Goal: Task Accomplishment & Management: Manage account settings

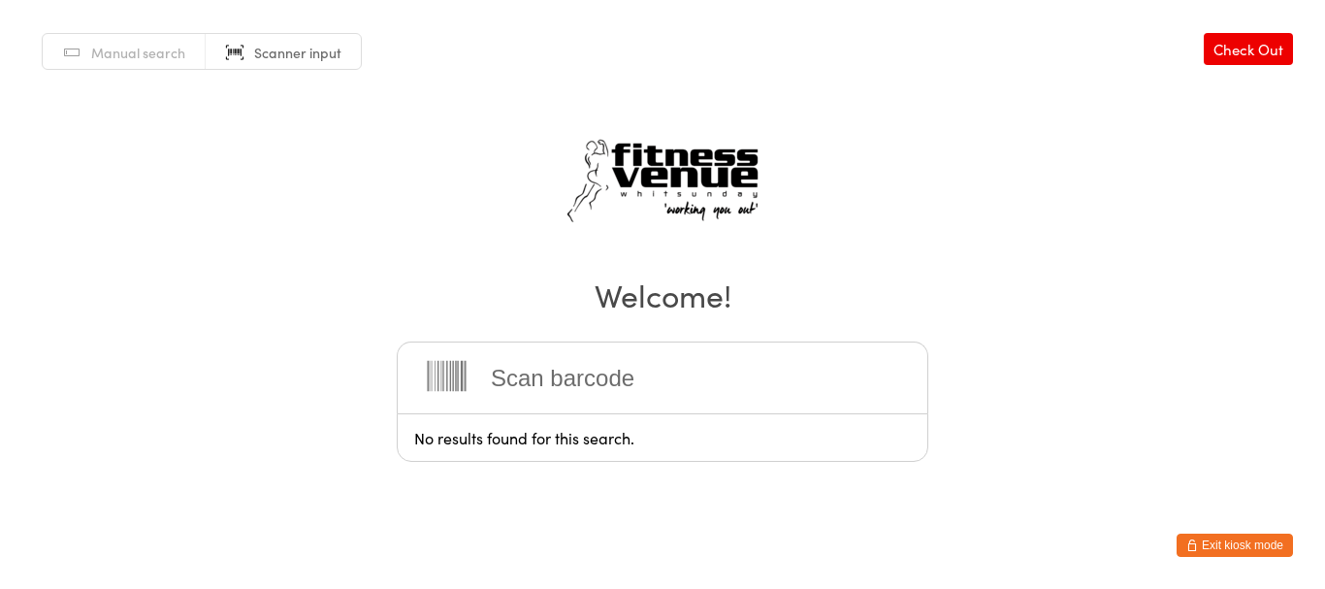
click at [766, 395] on input "search" at bounding box center [662, 377] width 531 height 72
click at [1222, 547] on button "Exit kiosk mode" at bounding box center [1234, 544] width 116 height 23
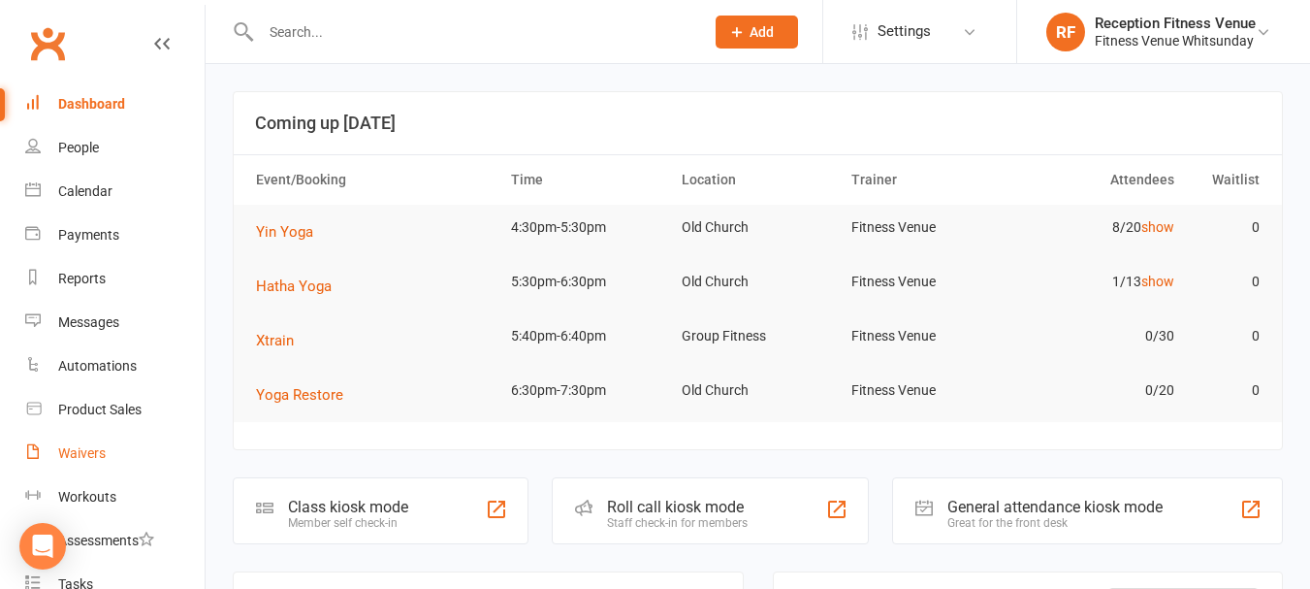
click at [67, 448] on div "Waivers" at bounding box center [82, 453] width 48 height 16
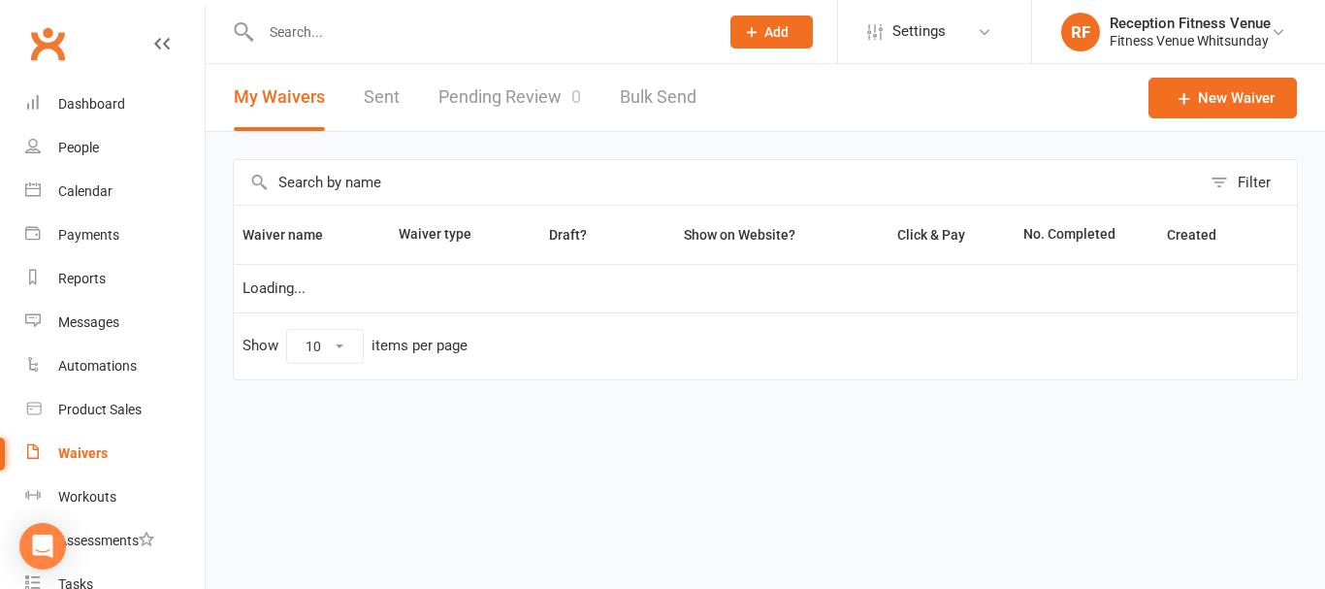
select select "50"
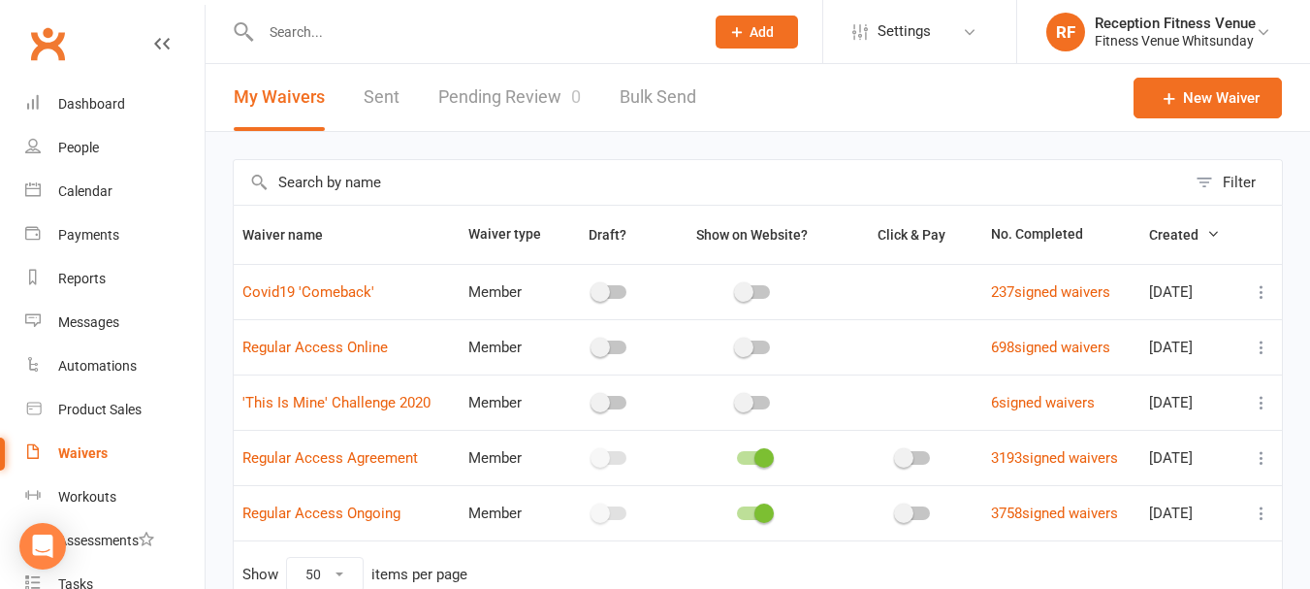
click at [487, 109] on link "Pending Review 0" at bounding box center [509, 97] width 143 height 67
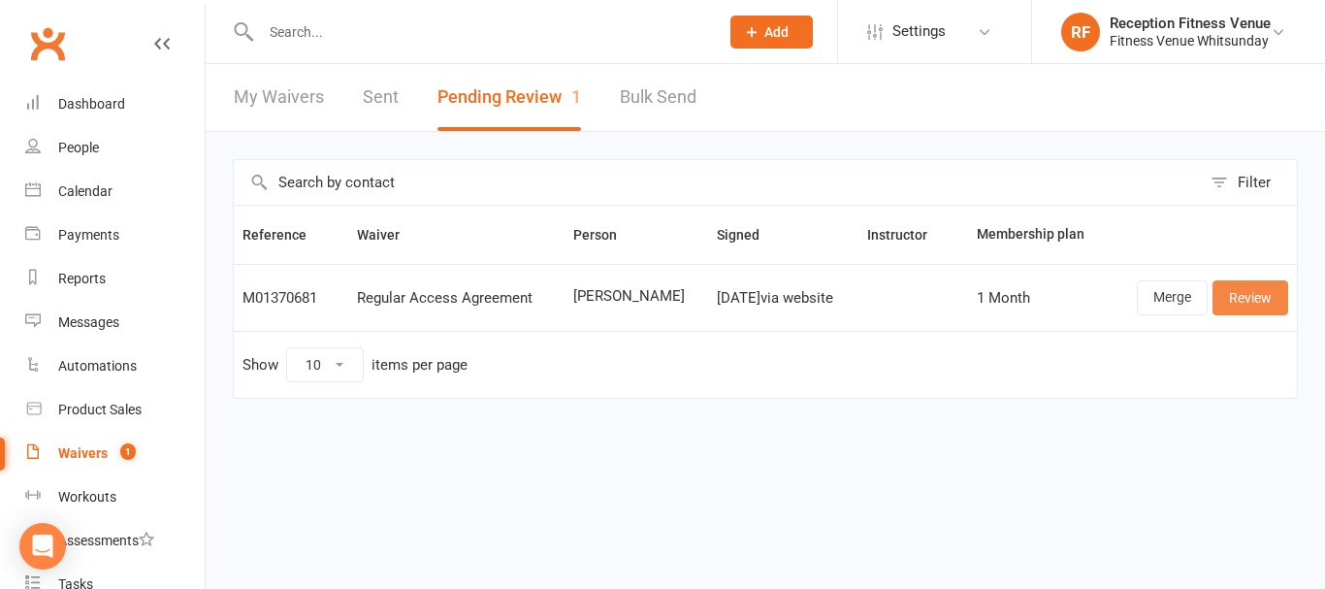
click at [1264, 307] on link "Review" at bounding box center [1250, 297] width 76 height 35
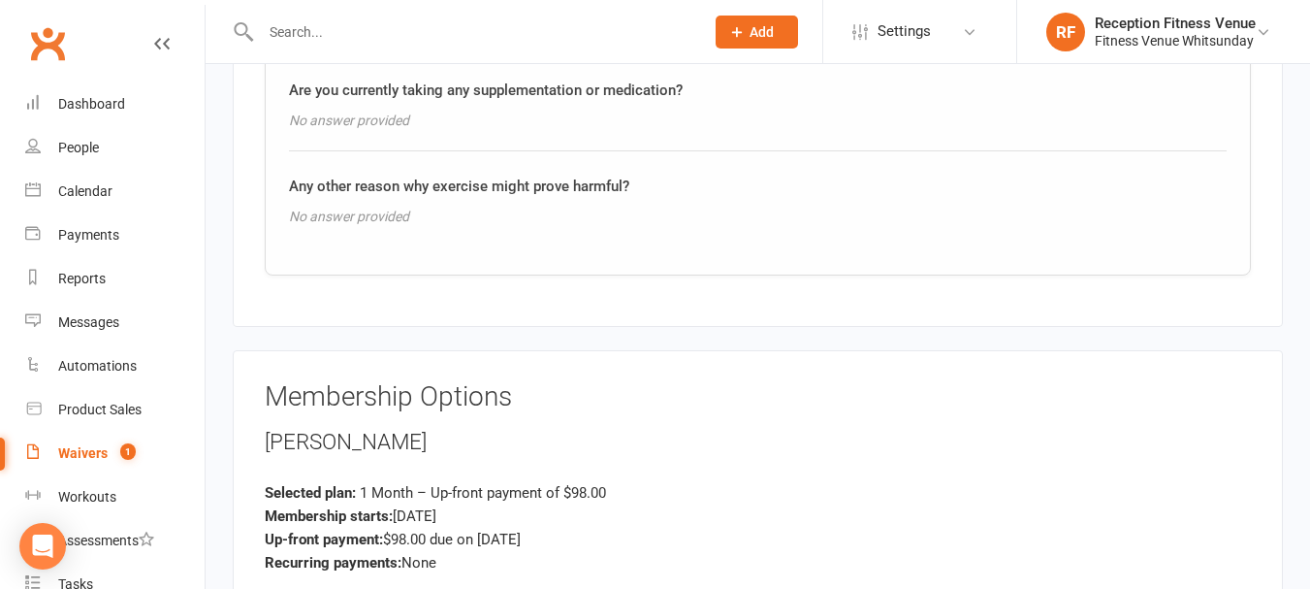
scroll to position [2449, 0]
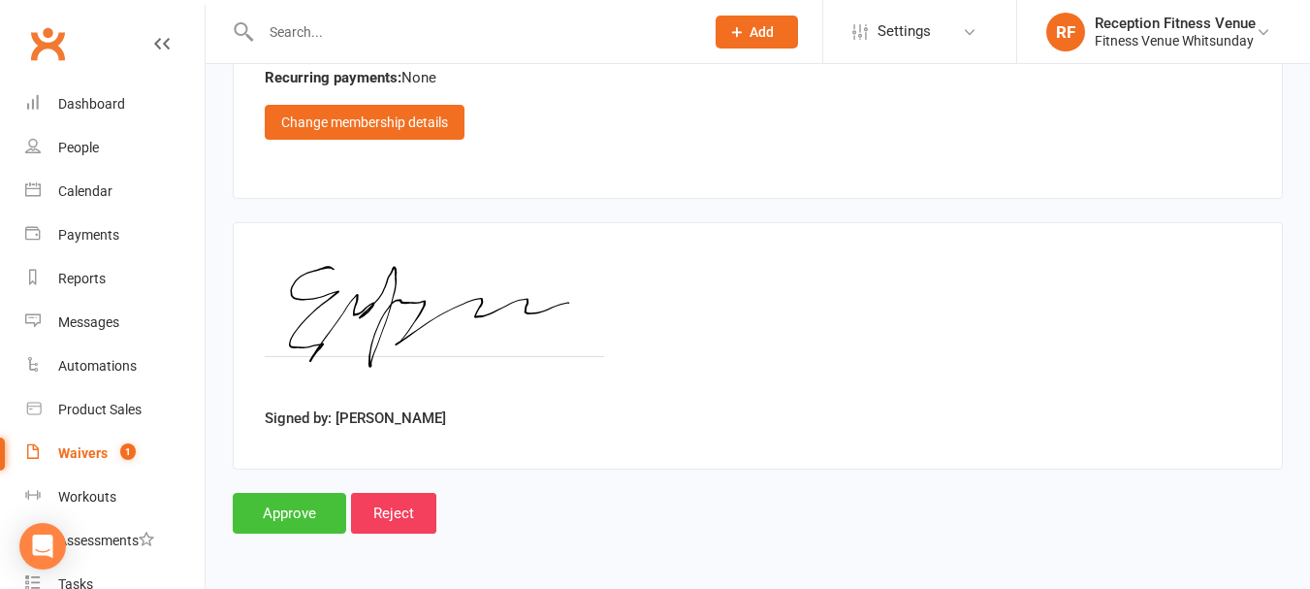
click at [279, 528] on input "Approve" at bounding box center [289, 513] width 113 height 41
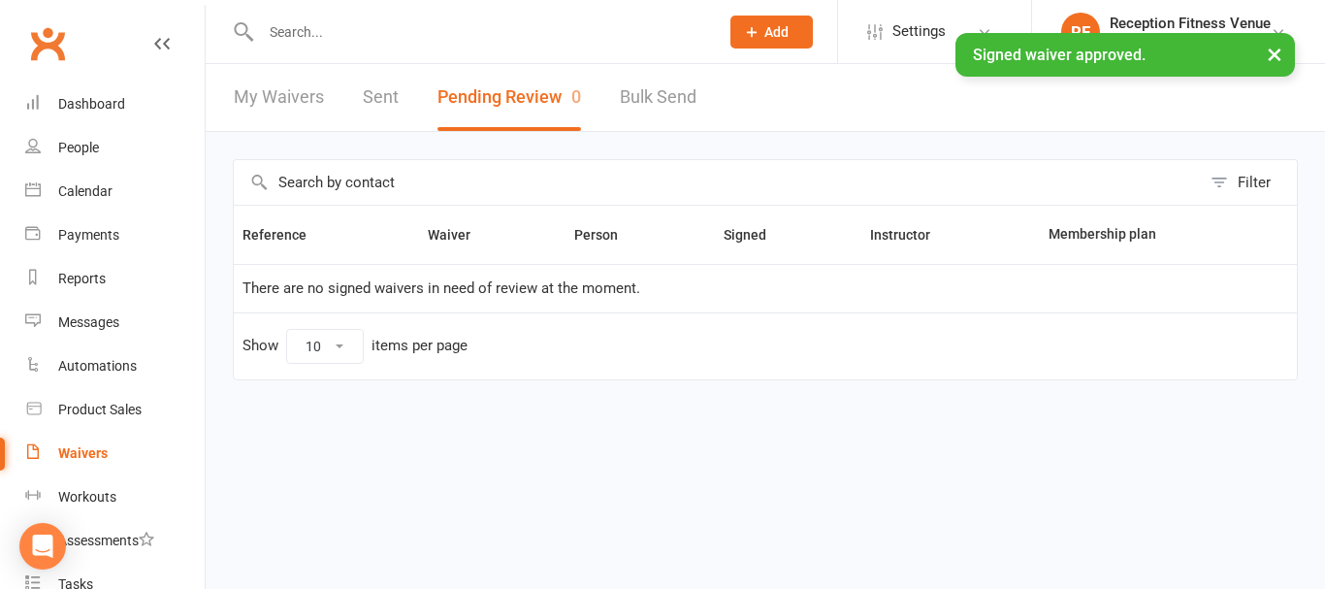
click at [362, 93] on div "My Waivers Sent Pending Review 0 Bulk Send" at bounding box center [465, 97] width 519 height 67
click at [378, 97] on link "Sent" at bounding box center [381, 97] width 36 height 67
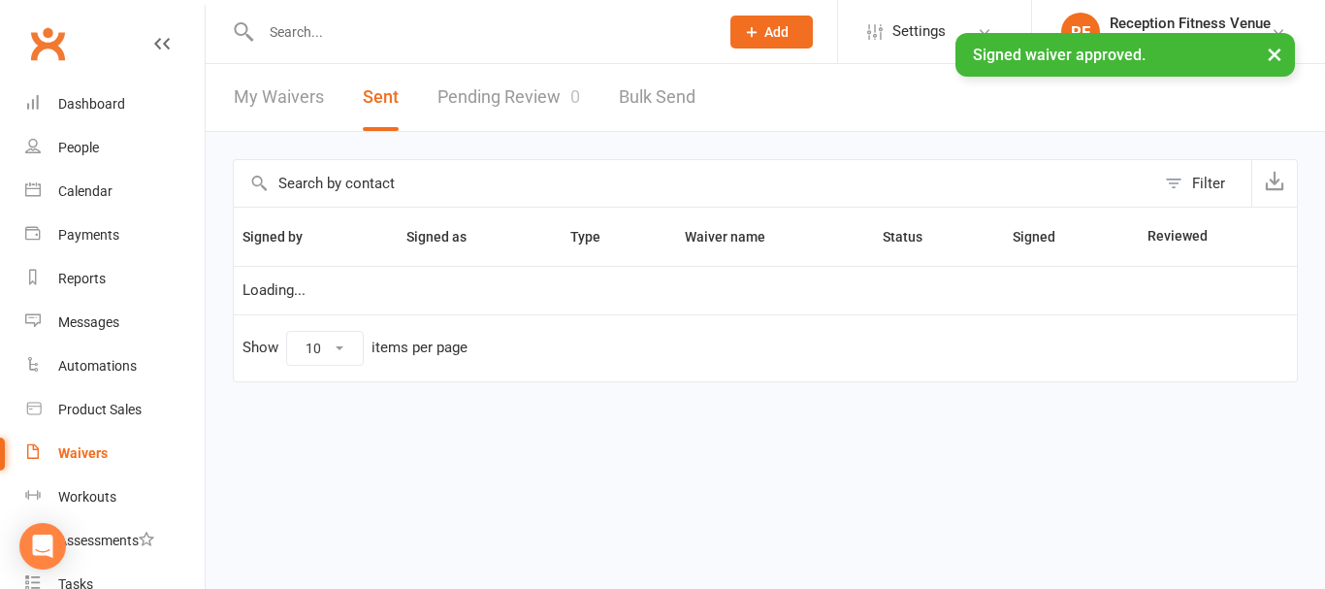
select select "100"
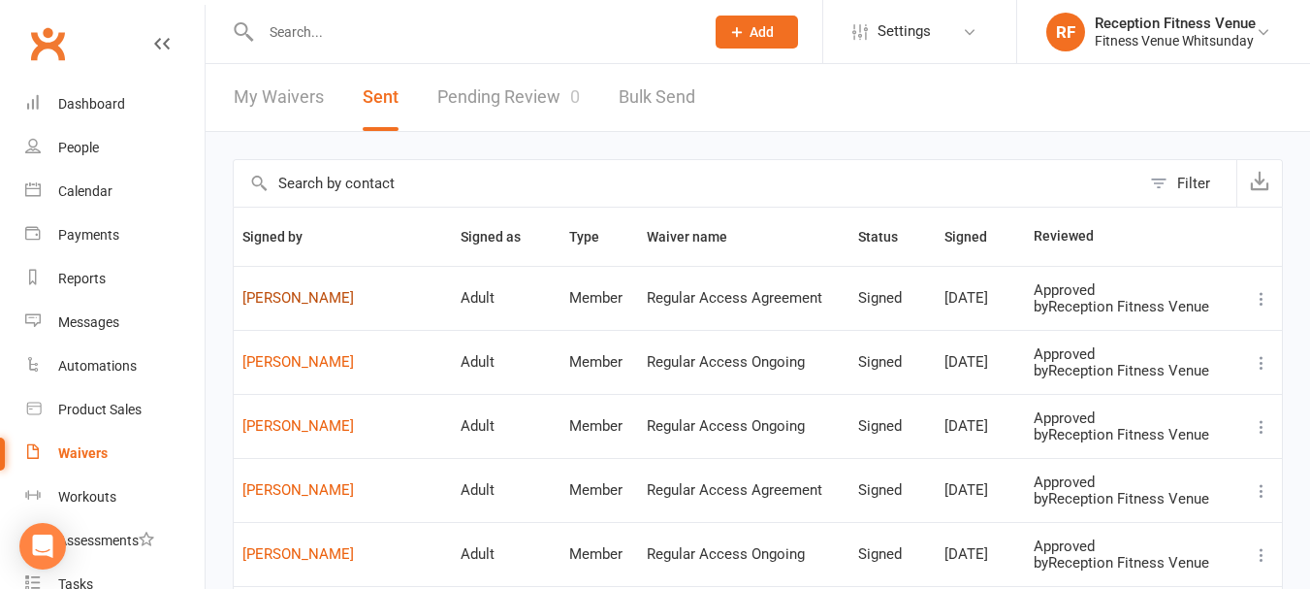
click at [304, 295] on link "[PERSON_NAME]" at bounding box center [342, 298] width 201 height 16
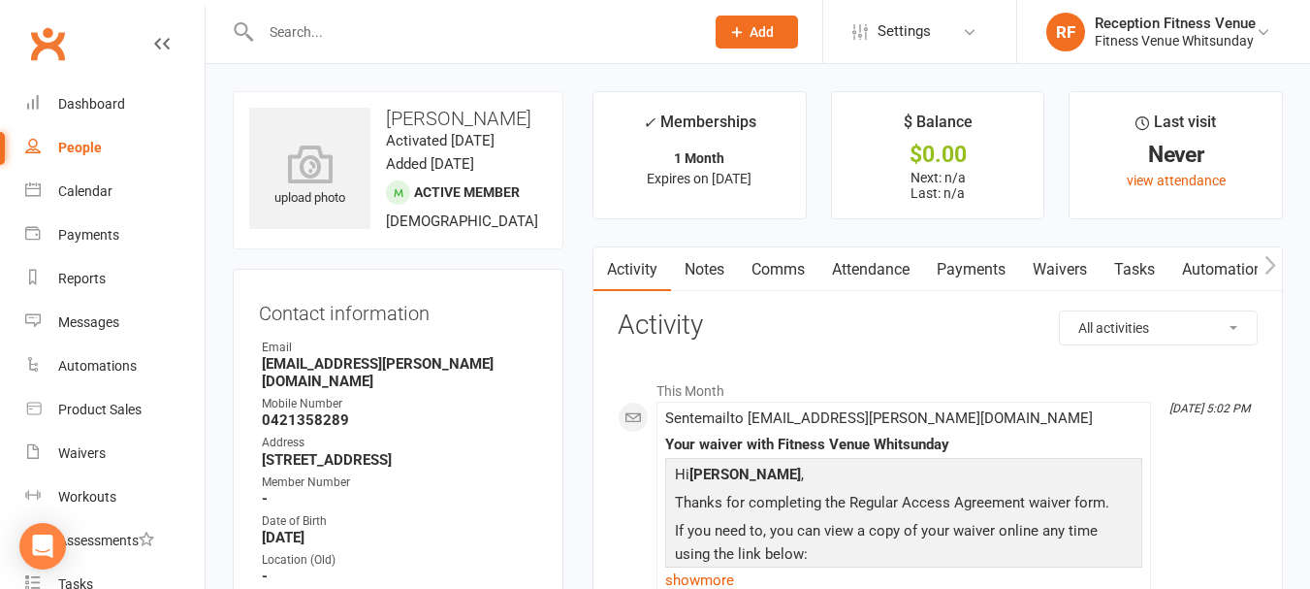
click at [1264, 264] on icon "button" at bounding box center [1270, 265] width 12 height 20
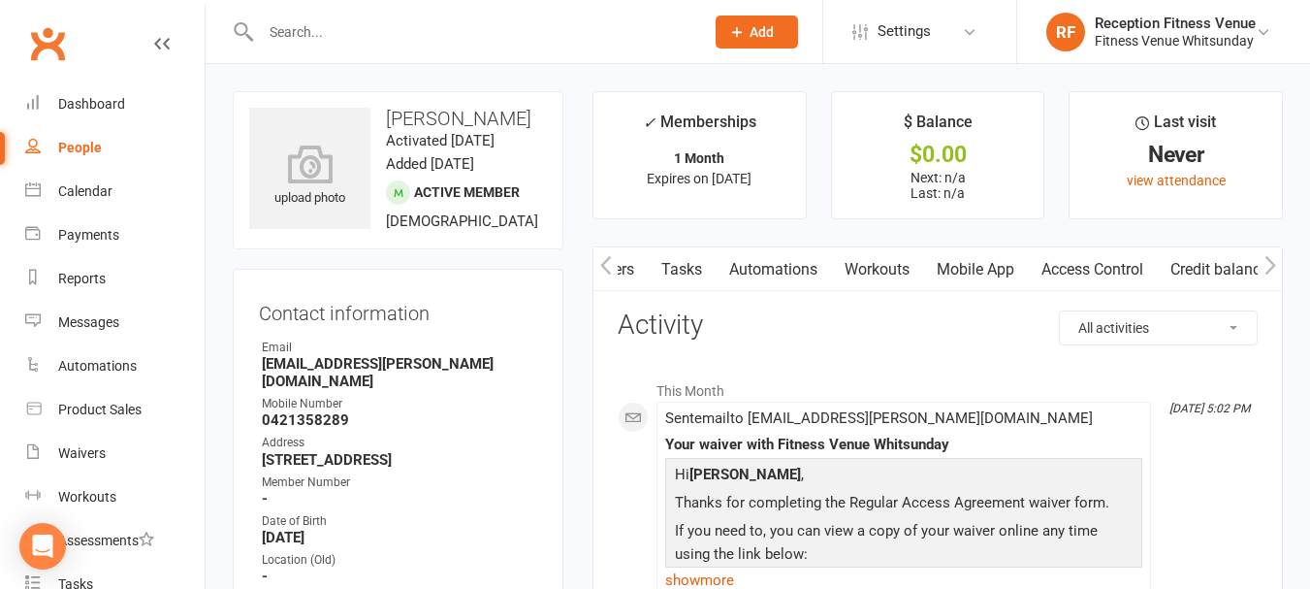
scroll to position [0, 453]
click at [1114, 276] on link "Access Control" at bounding box center [1092, 269] width 129 height 45
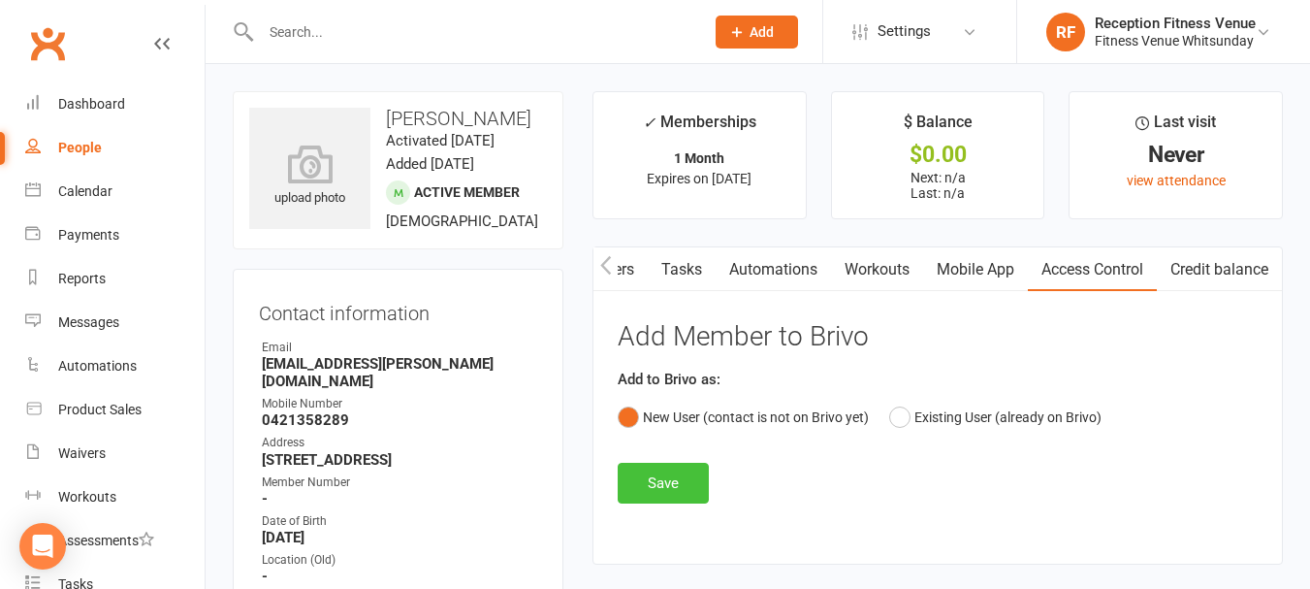
click at [679, 490] on button "Save" at bounding box center [663, 483] width 91 height 41
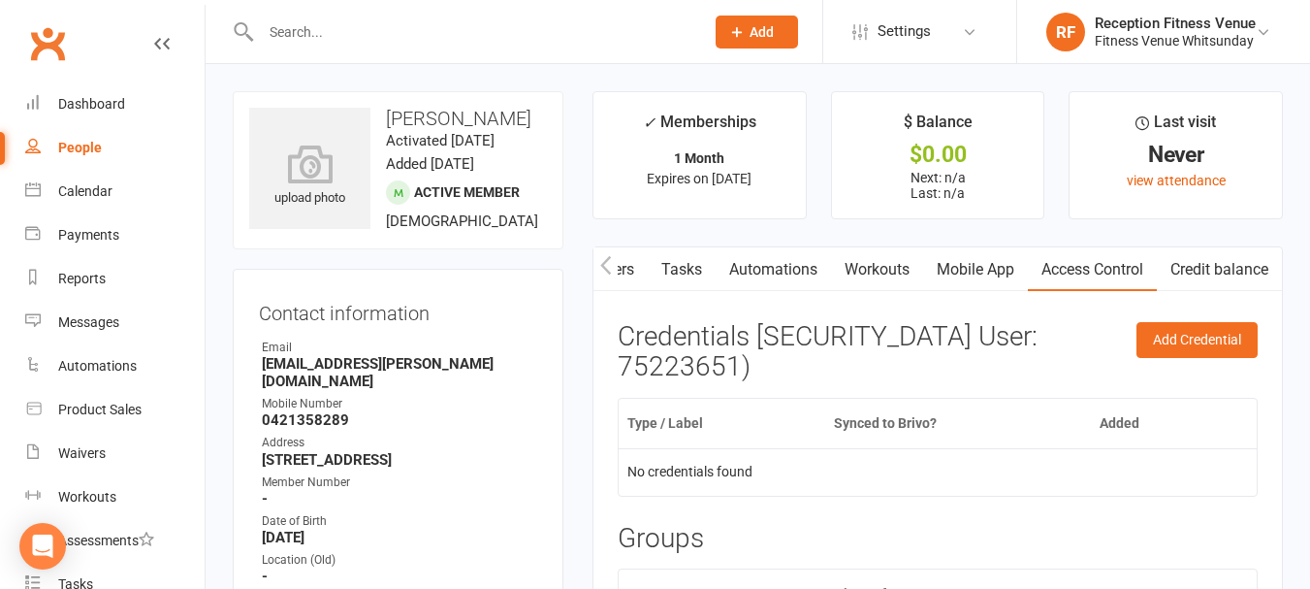
click at [606, 263] on icon "button" at bounding box center [606, 265] width 12 height 20
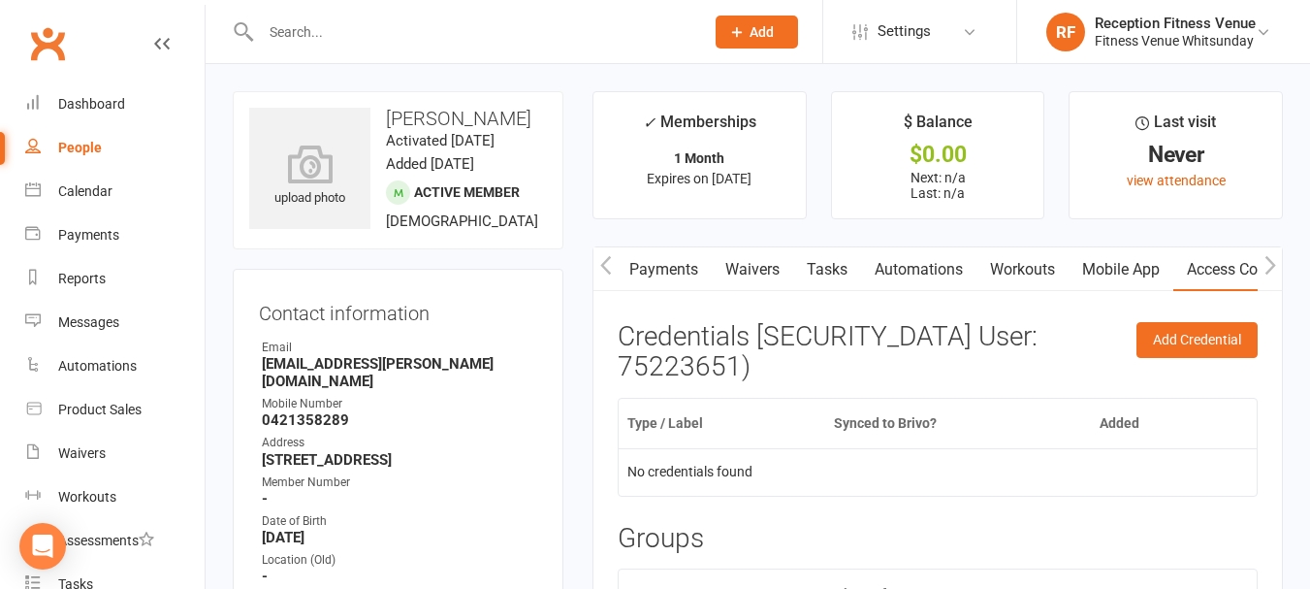
click at [607, 263] on icon "button" at bounding box center [606, 265] width 12 height 20
click at [807, 287] on link "Payments" at bounding box center [809, 269] width 96 height 45
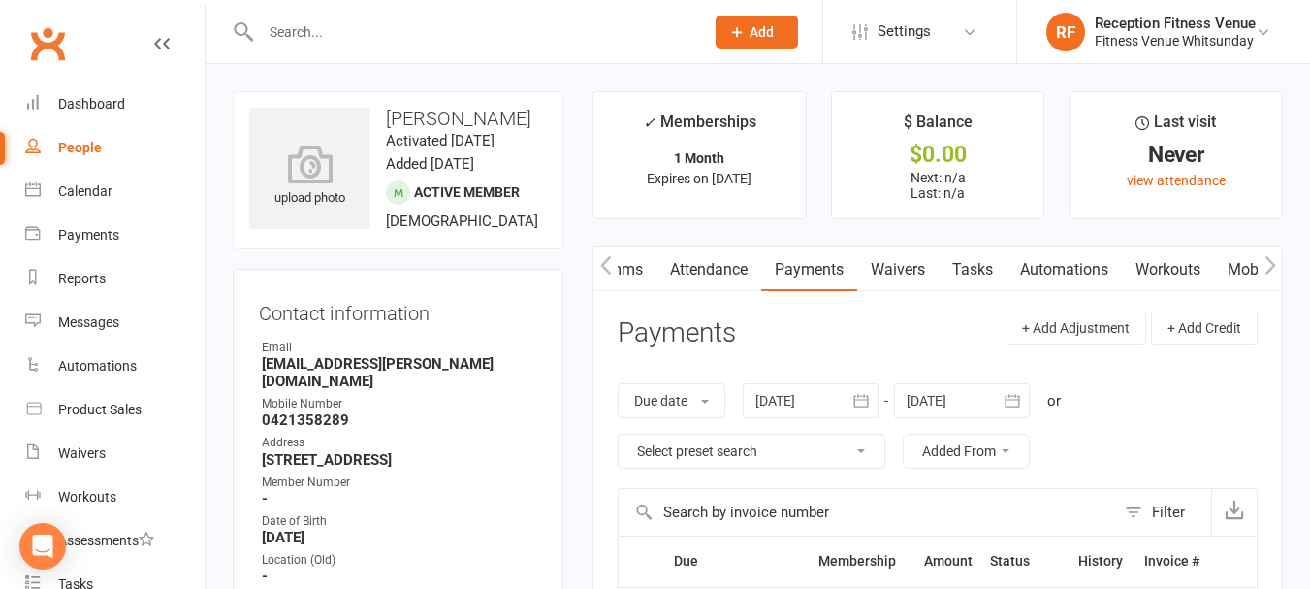
scroll to position [388, 0]
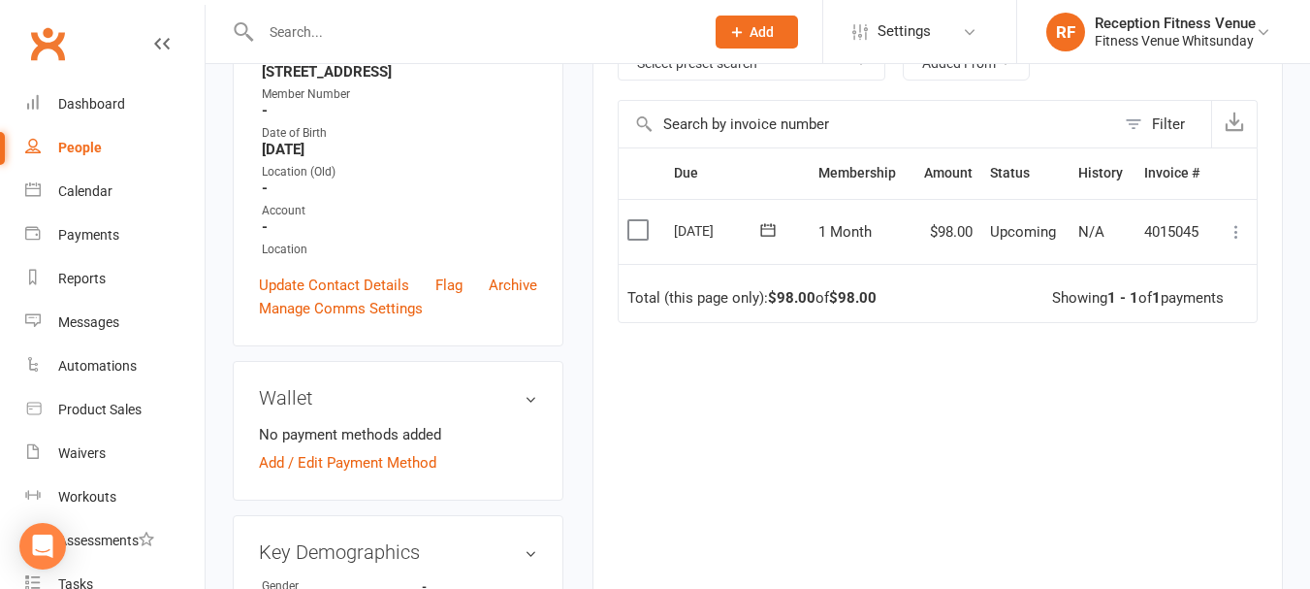
click at [629, 229] on label at bounding box center [640, 229] width 26 height 19
click at [629, 220] on input "checkbox" at bounding box center [633, 220] width 13 height 0
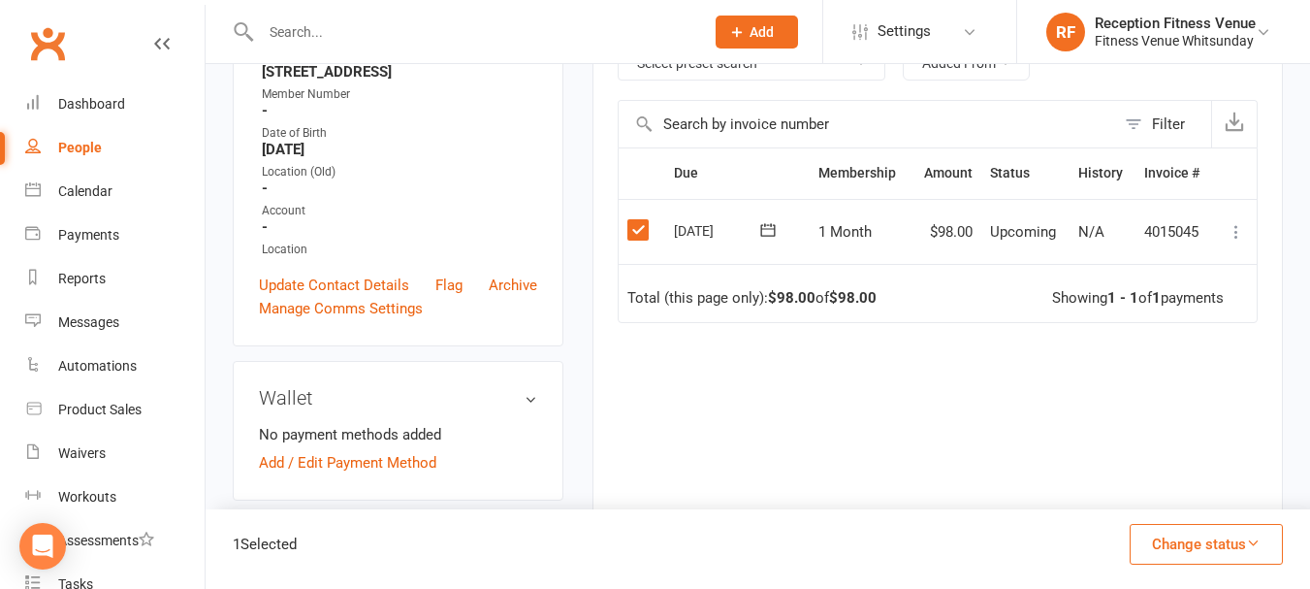
click at [1209, 556] on button "Change status" at bounding box center [1206, 544] width 153 height 41
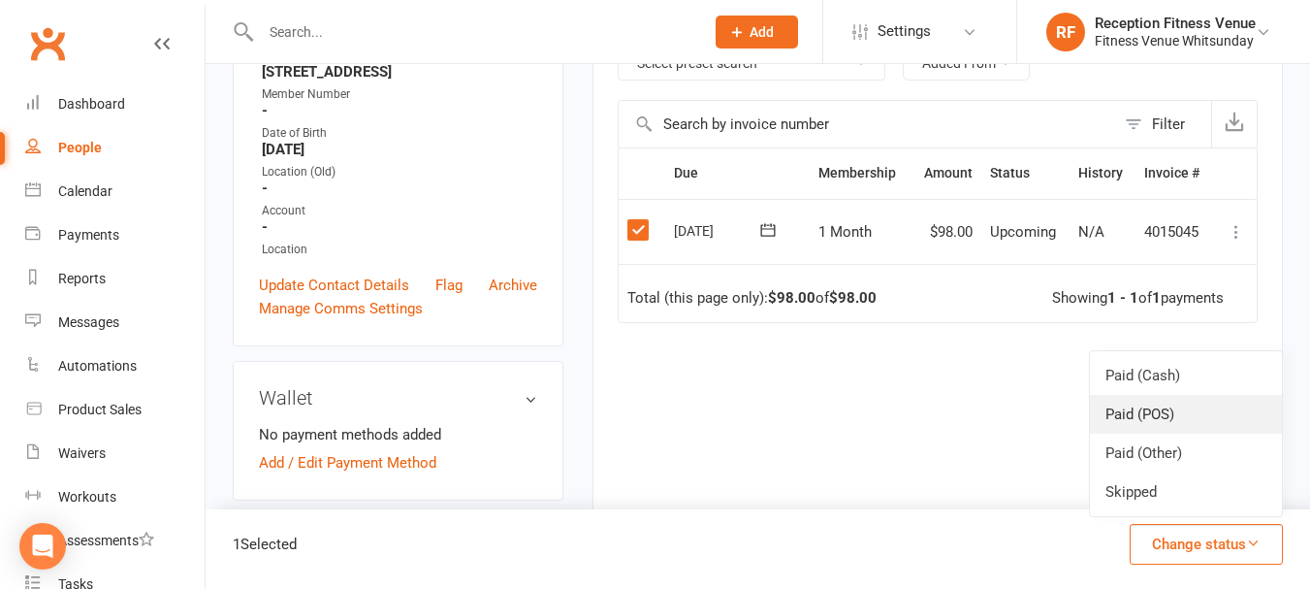
click at [1182, 419] on link "Paid (POS)" at bounding box center [1186, 414] width 192 height 39
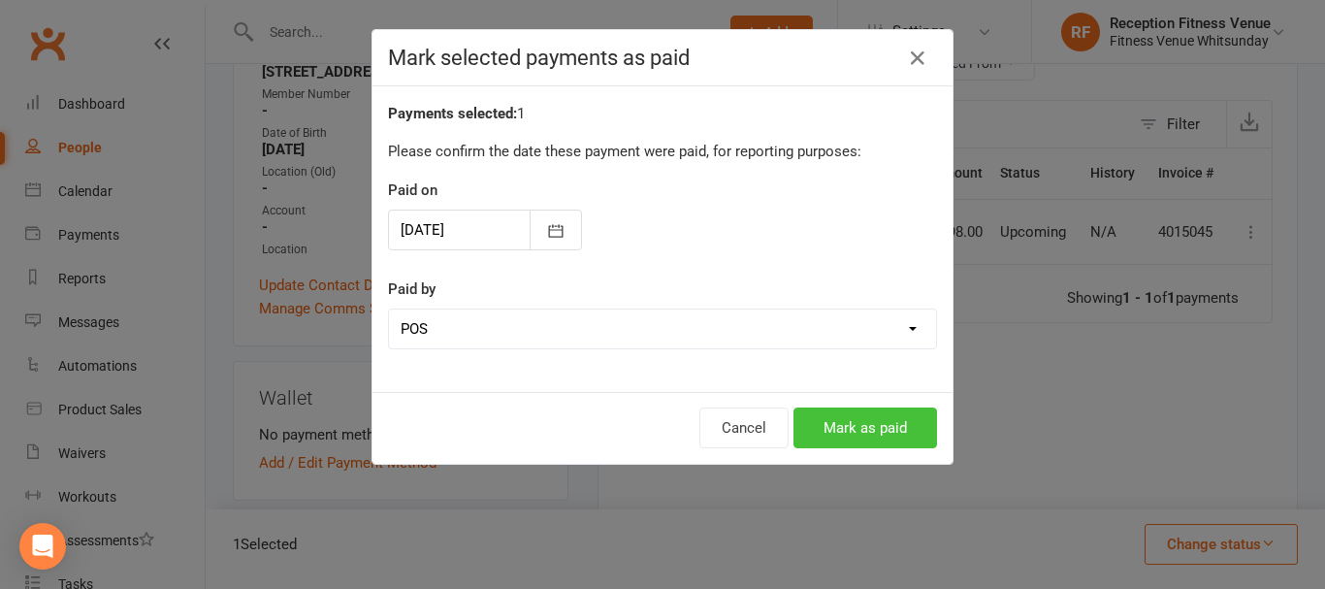
click at [844, 434] on button "Mark as paid" at bounding box center [865, 427] width 144 height 41
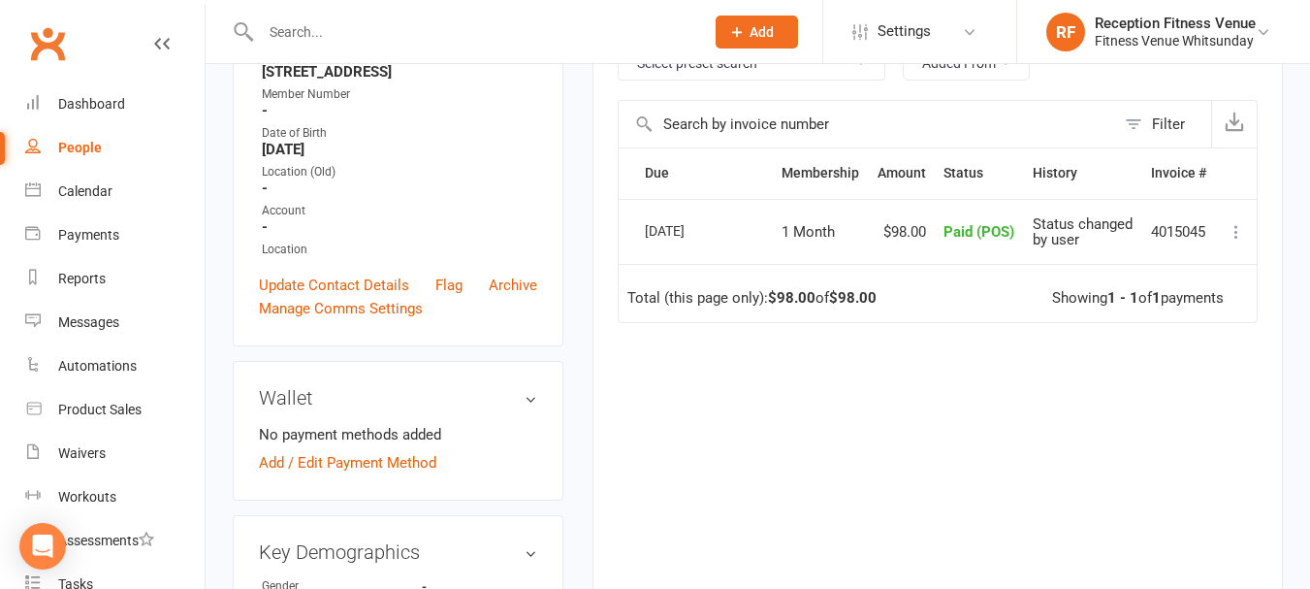
click at [549, 238] on div "Contact information Owner Email [EMAIL_ADDRESS][PERSON_NAME][DOMAIN_NAME] Mobil…" at bounding box center [398, 113] width 331 height 465
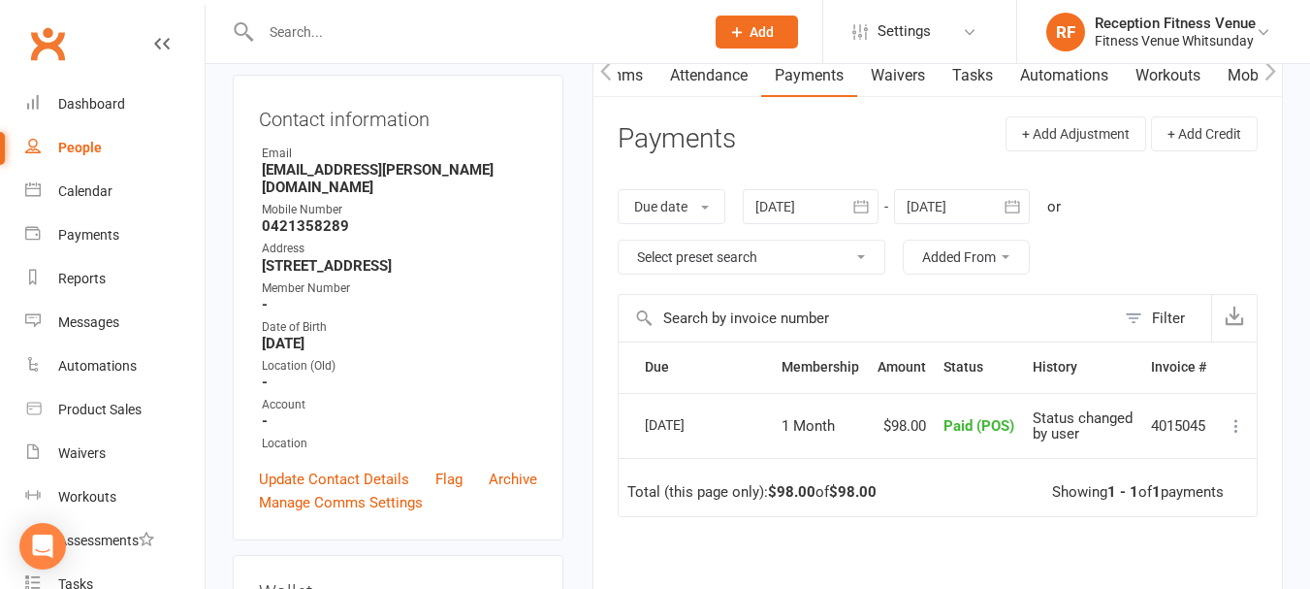
scroll to position [0, 0]
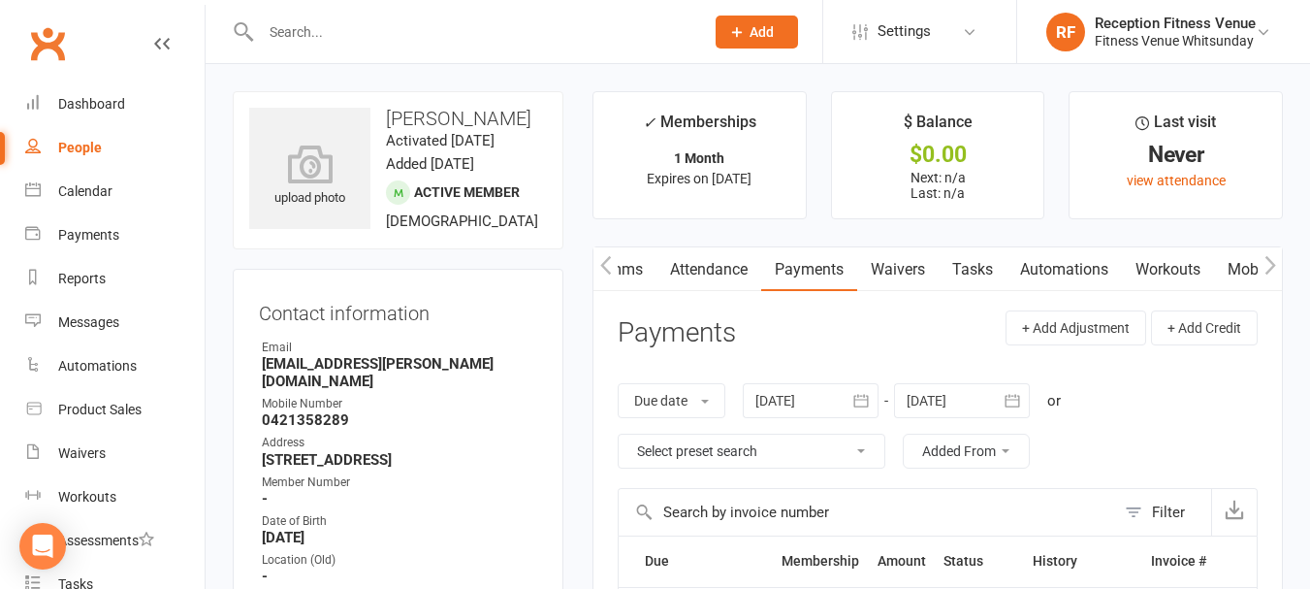
click at [1235, 273] on link "Mobile App" at bounding box center [1266, 269] width 105 height 45
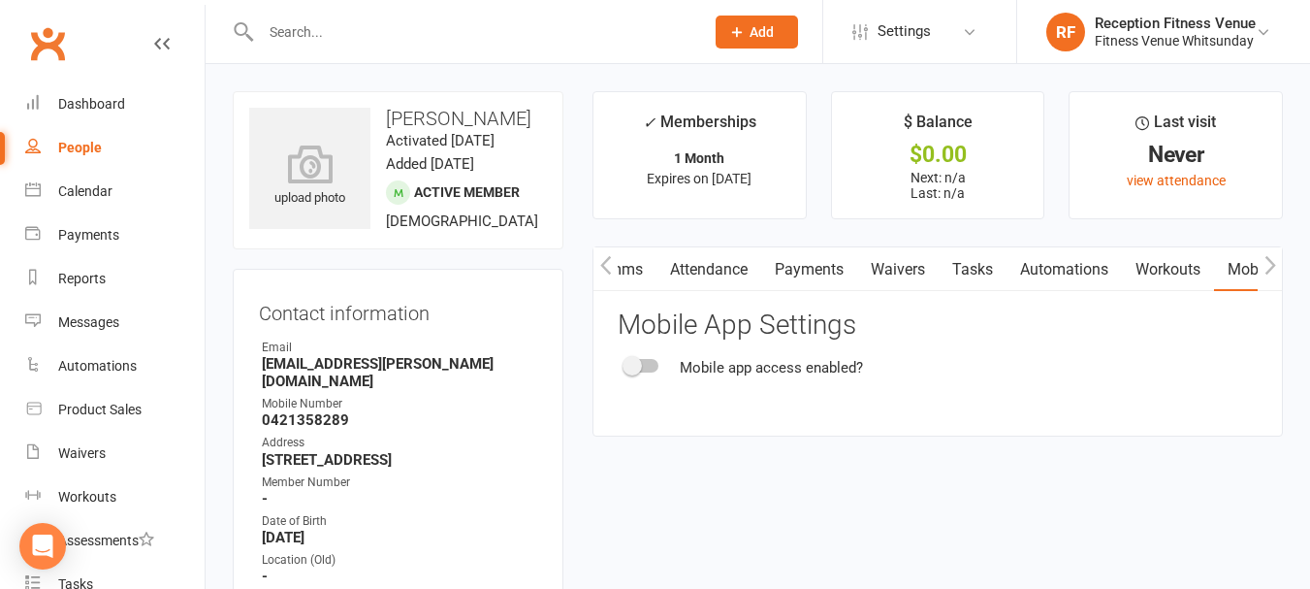
click at [645, 374] on div "Mobile app access enabled?" at bounding box center [938, 367] width 640 height 23
click at [640, 369] on span at bounding box center [632, 365] width 19 height 19
click at [625, 363] on input "checkbox" at bounding box center [625, 363] width 0 height 0
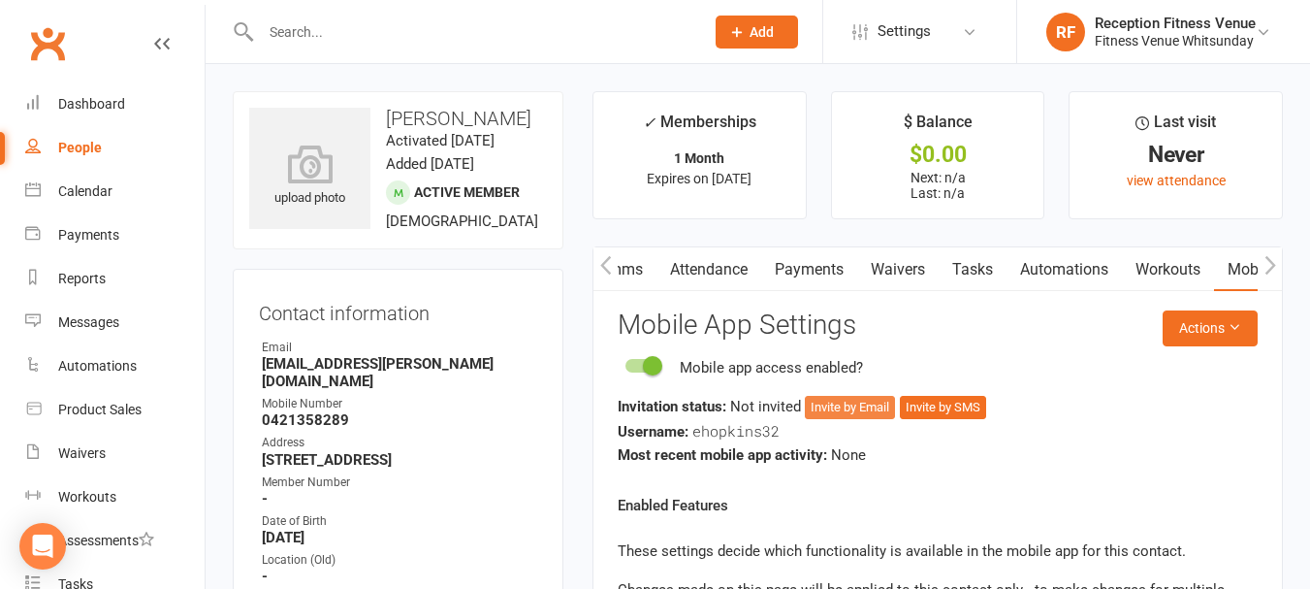
click at [850, 407] on button "Invite by Email" at bounding box center [850, 407] width 90 height 23
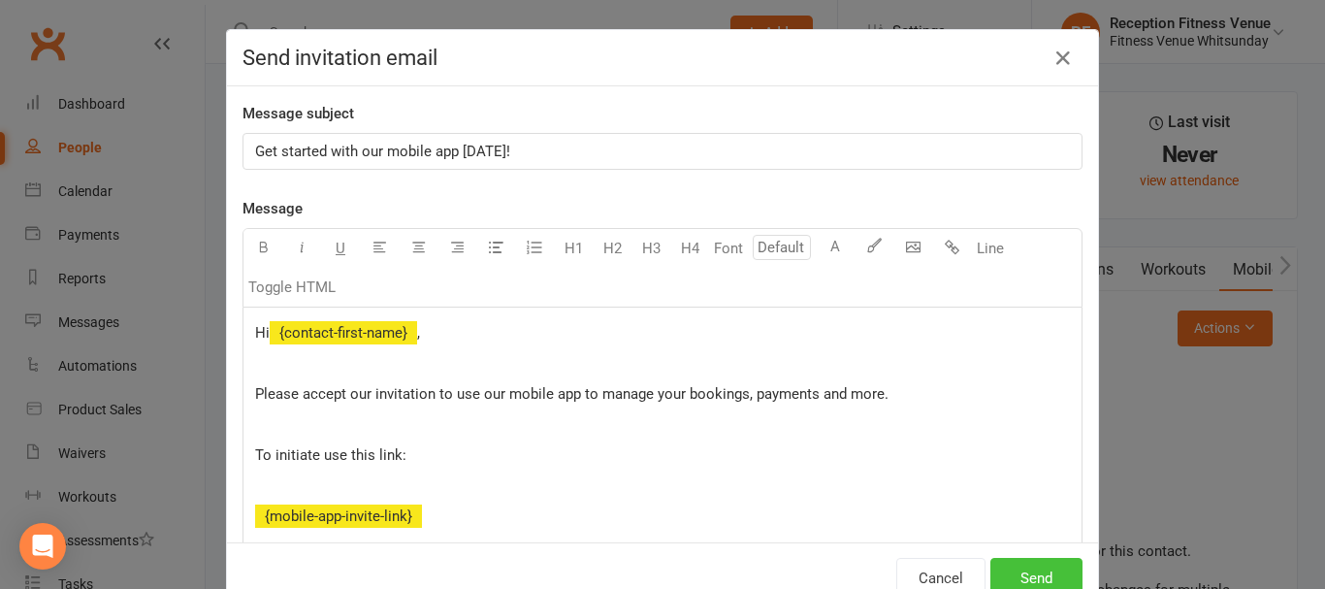
click at [1056, 568] on button "Send" at bounding box center [1036, 578] width 92 height 41
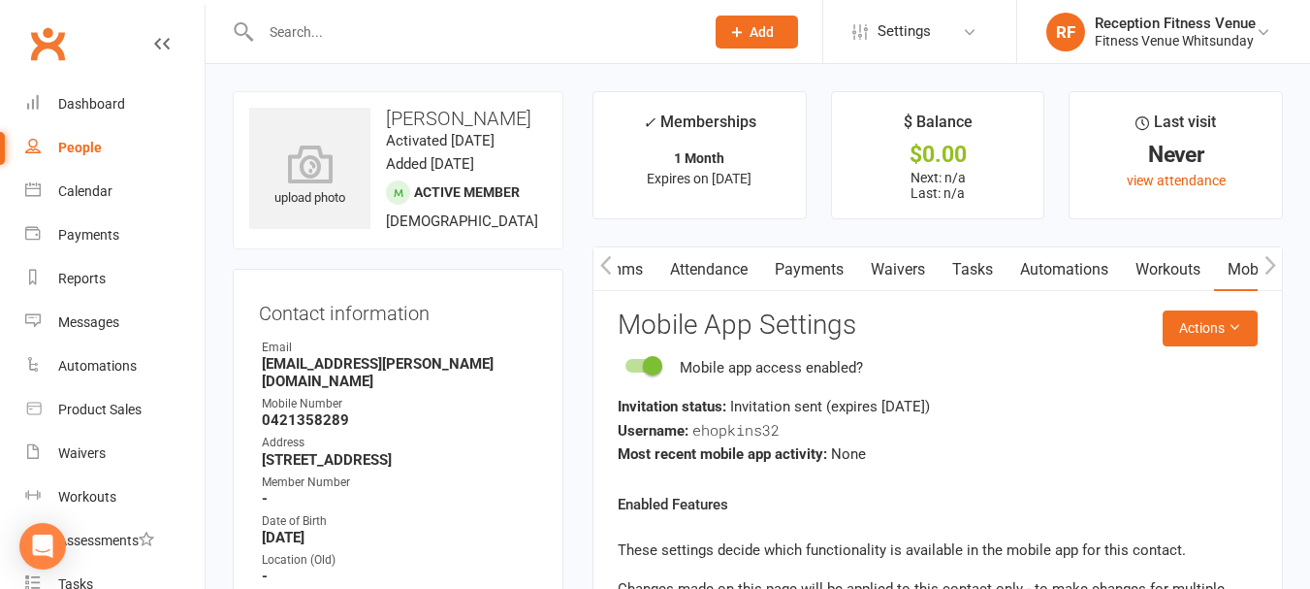
click at [387, 38] on input "text" at bounding box center [472, 31] width 435 height 27
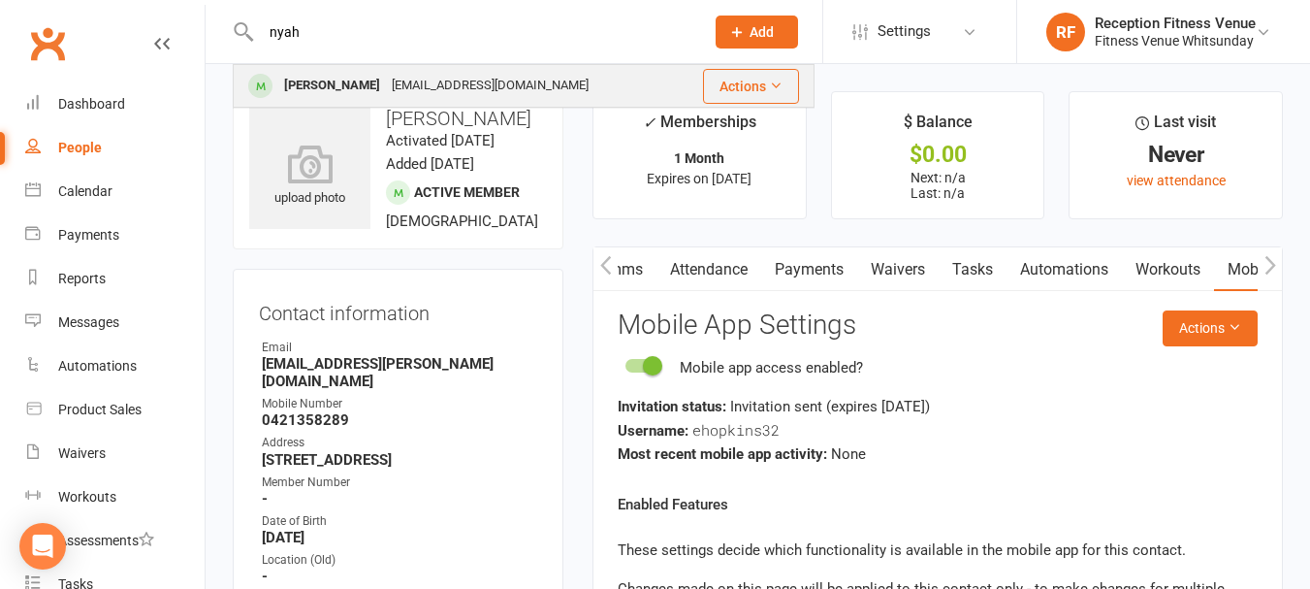
type input "nyah"
click at [386, 90] on div "[EMAIL_ADDRESS][DOMAIN_NAME]" at bounding box center [490, 86] width 208 height 28
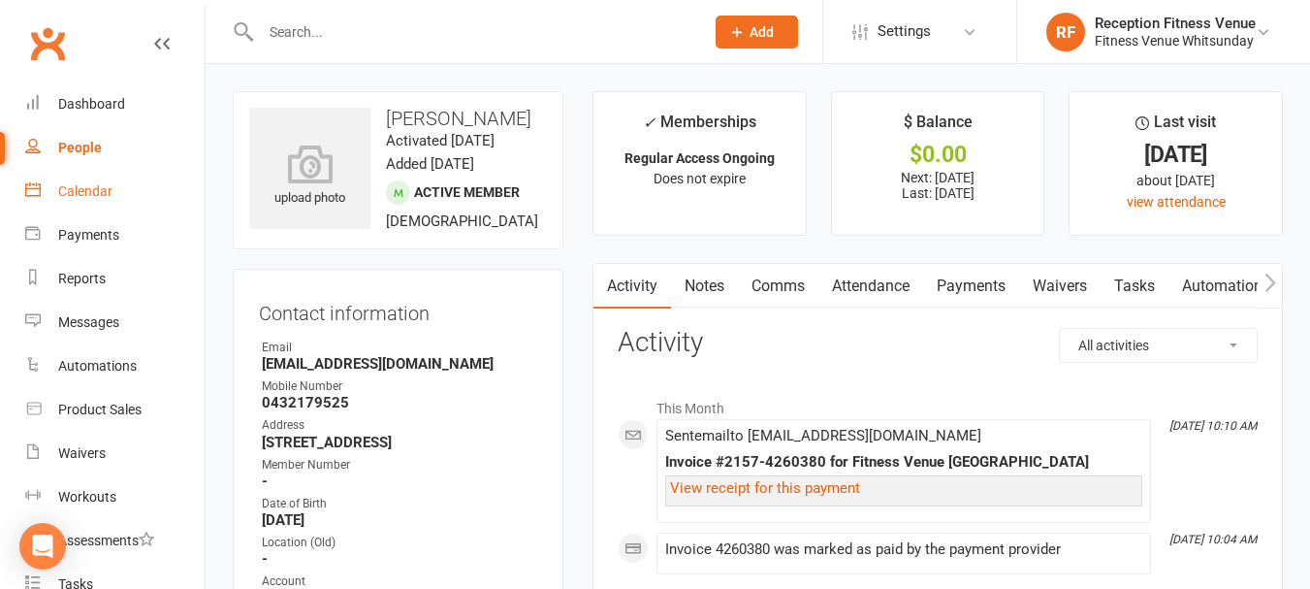
click at [71, 181] on link "Calendar" at bounding box center [114, 192] width 179 height 44
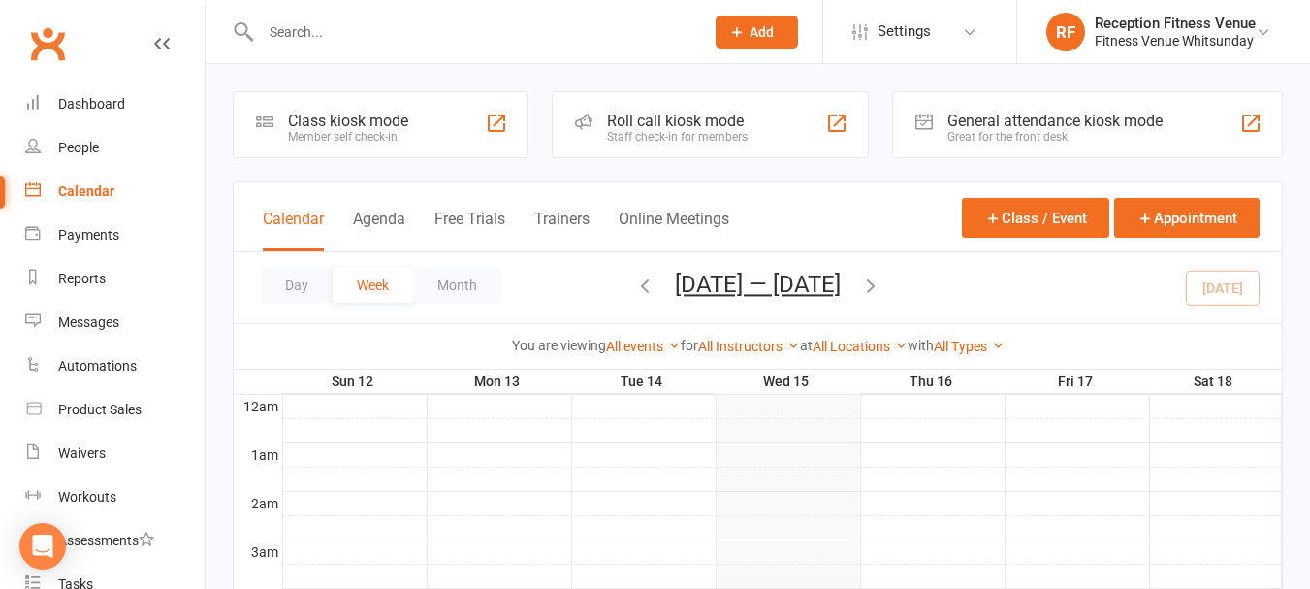
click at [1010, 128] on div "General attendance kiosk mode" at bounding box center [1054, 121] width 215 height 18
